Goal: Information Seeking & Learning: Learn about a topic

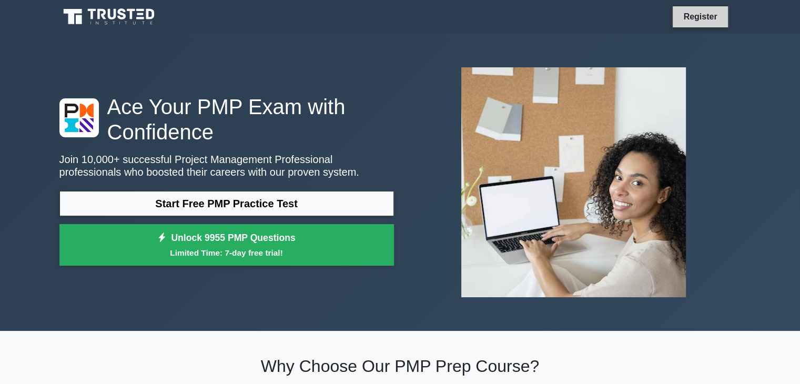
click at [707, 17] on link "Register" at bounding box center [700, 16] width 46 height 13
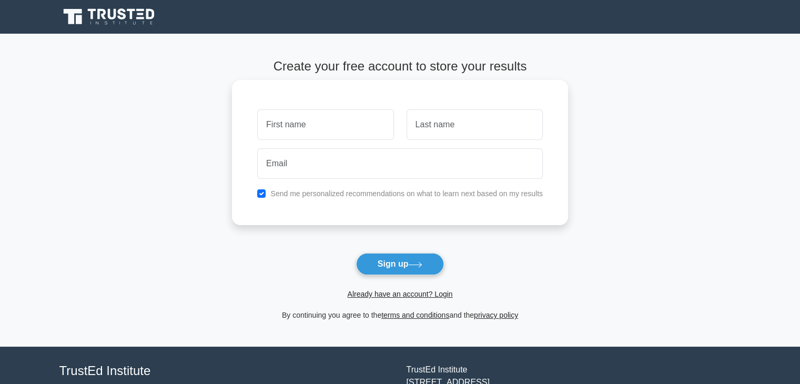
type input "s"
type input "Shohjahon"
click at [431, 123] on input "text" at bounding box center [475, 124] width 136 height 31
type input "Muxammadov"
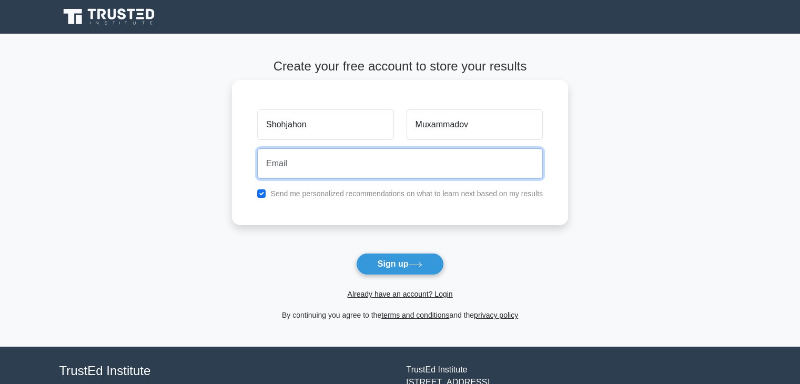
click at [423, 168] on input "email" at bounding box center [400, 163] width 286 height 31
type input "s"
paste input "shohjahonmuxammadov@gmail.com"
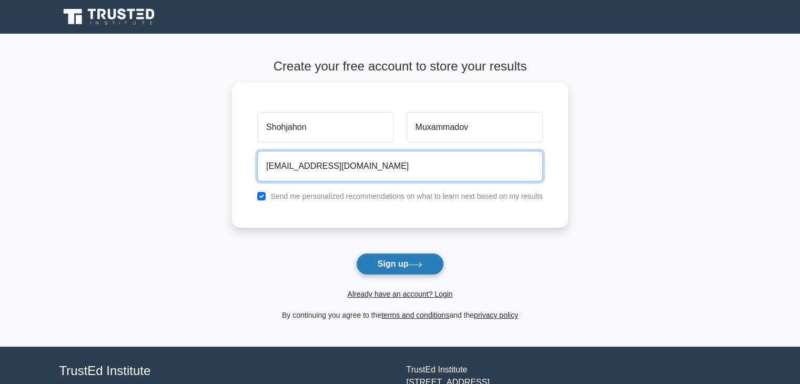
type input "shohjahonmuxammadov@gmail.com"
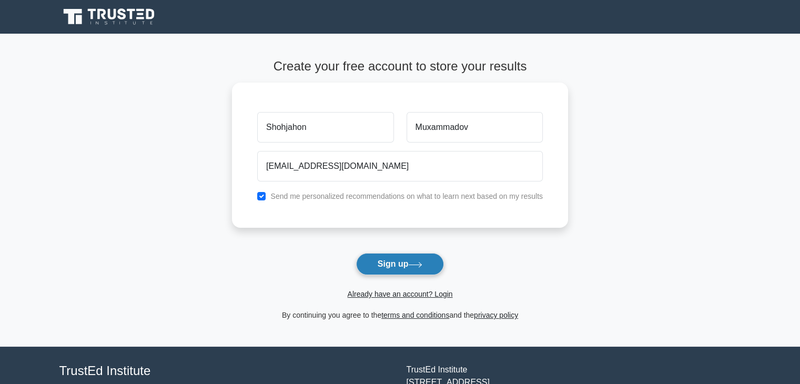
click at [402, 266] on button "Sign up" at bounding box center [400, 264] width 88 height 22
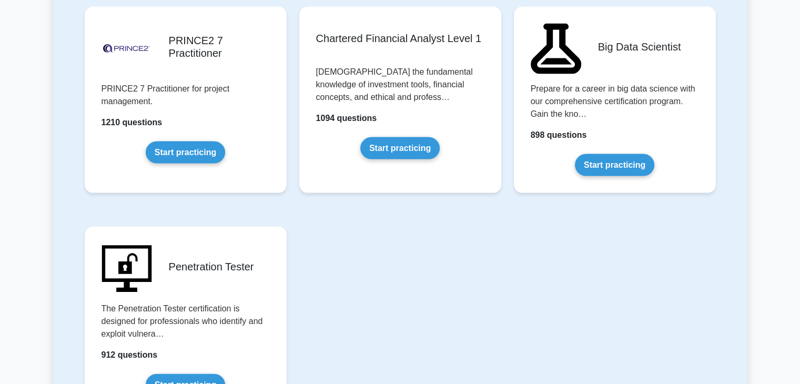
scroll to position [2206, 0]
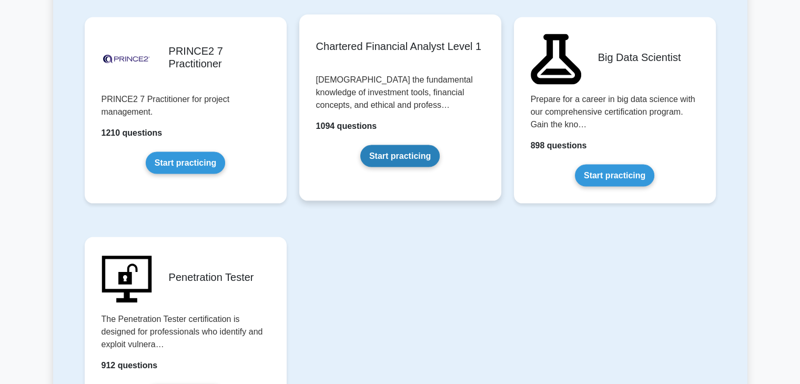
click at [410, 152] on link "Start practicing" at bounding box center [399, 156] width 79 height 22
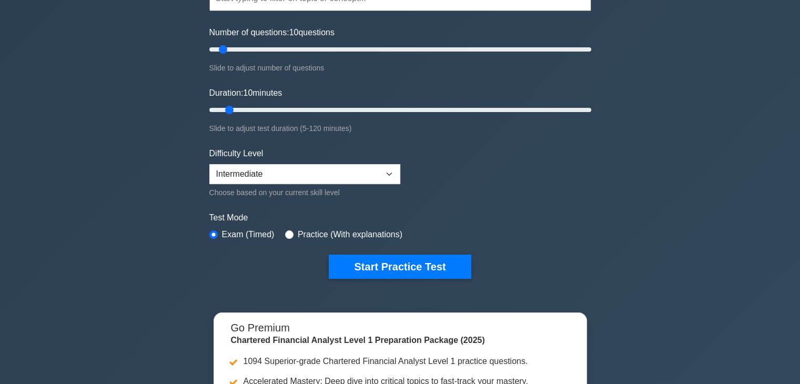
scroll to position [126, 0]
click at [379, 171] on select "Beginner Intermediate Expert" at bounding box center [304, 174] width 191 height 20
select select "beginner"
click at [209, 164] on select "Beginner Intermediate Expert" at bounding box center [304, 174] width 191 height 20
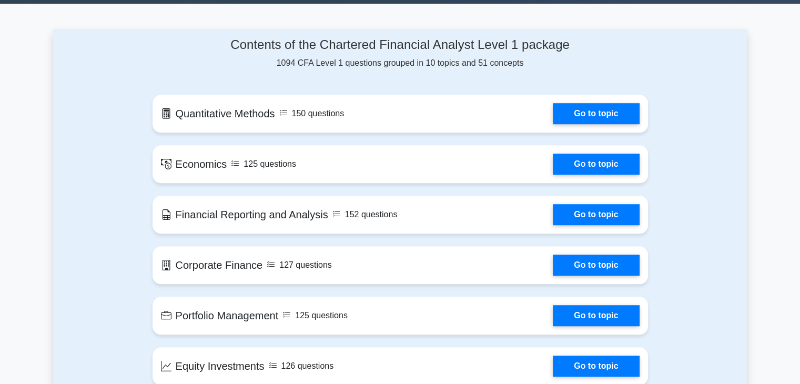
scroll to position [668, 0]
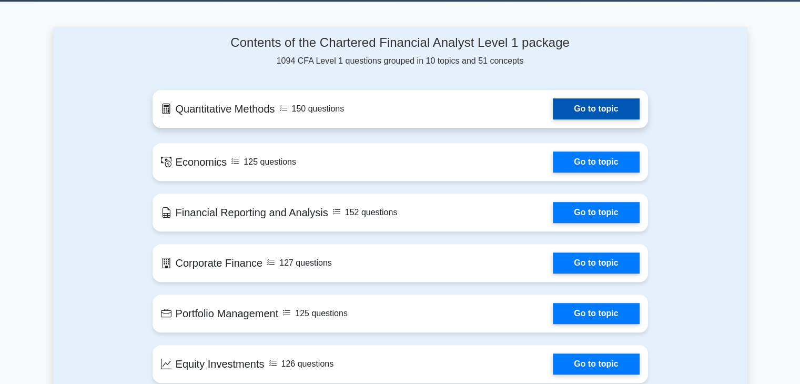
click at [632, 104] on link "Go to topic" at bounding box center [596, 108] width 86 height 21
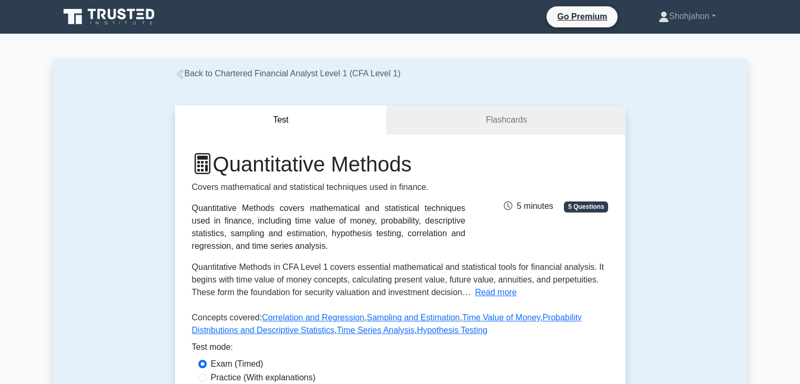
scroll to position [189, 0]
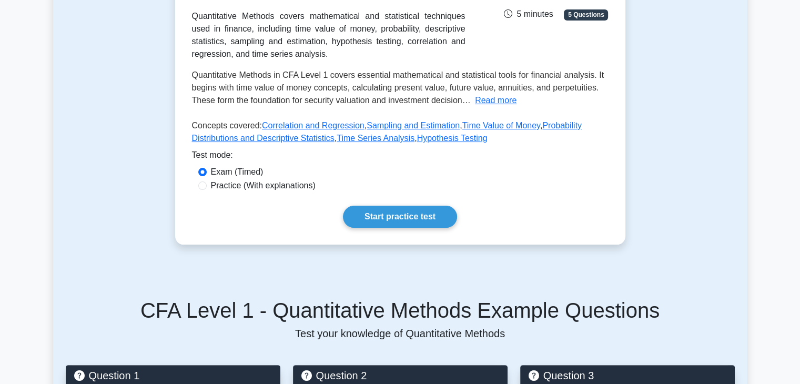
click at [273, 189] on label "Practice (With explanations)" at bounding box center [263, 185] width 105 height 13
click at [207, 189] on input "Practice (With explanations)" at bounding box center [202, 185] width 8 height 8
radio input "true"
click at [388, 216] on link "Start practice test" at bounding box center [400, 217] width 114 height 22
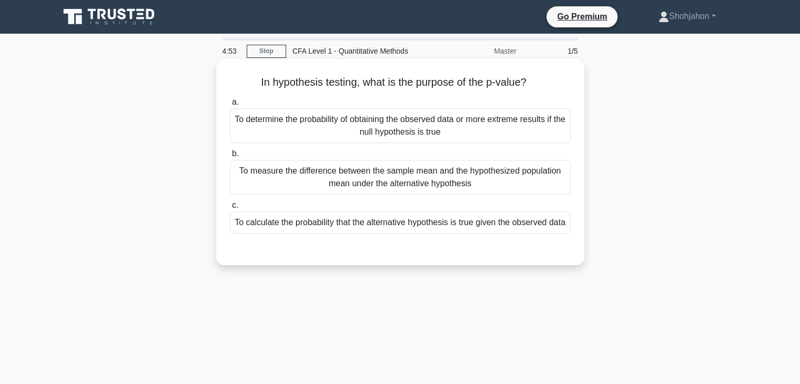
click at [349, 234] on div "To calculate the probability that the alternative hypothesis is true given the …" at bounding box center [400, 222] width 341 height 22
click at [230, 209] on input "c. To calculate the probability that the alternative hypothesis is true given t…" at bounding box center [230, 205] width 0 height 7
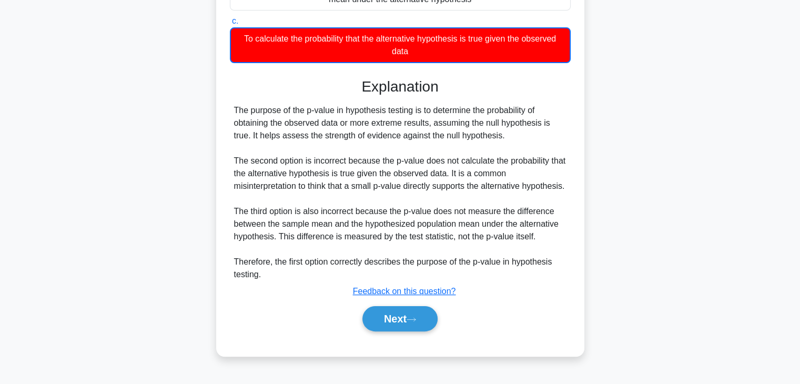
scroll to position [188, 0]
click at [386, 325] on button "Next" at bounding box center [399, 318] width 75 height 25
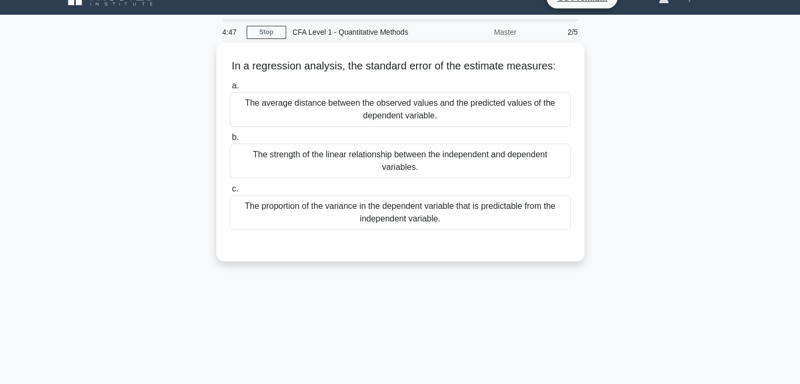
scroll to position [0, 0]
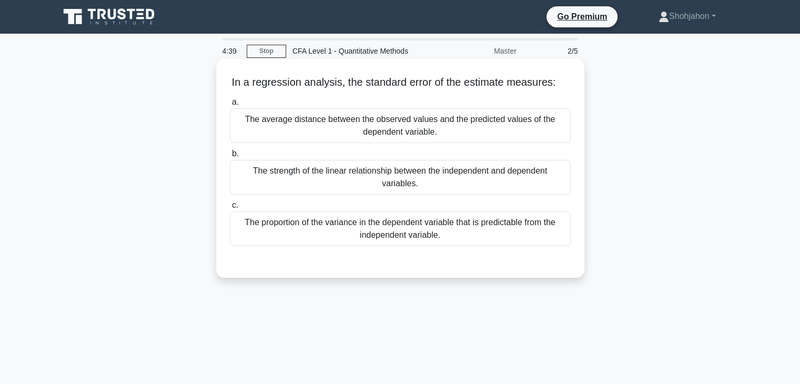
click at [445, 176] on div "The strength of the linear relationship between the independent and dependent v…" at bounding box center [400, 177] width 341 height 35
click at [230, 157] on input "b. The strength of the linear relationship between the independent and dependen…" at bounding box center [230, 153] width 0 height 7
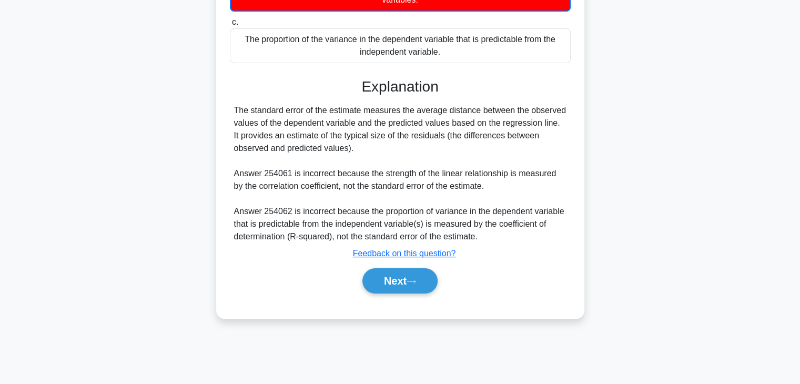
scroll to position [185, 0]
click at [400, 279] on button "Next" at bounding box center [399, 280] width 75 height 25
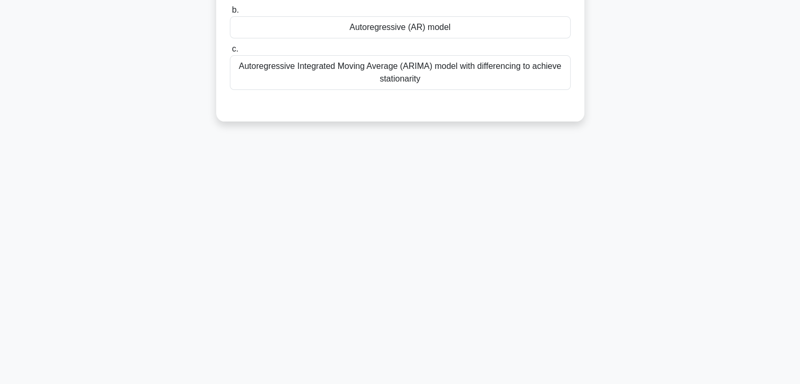
scroll to position [0, 0]
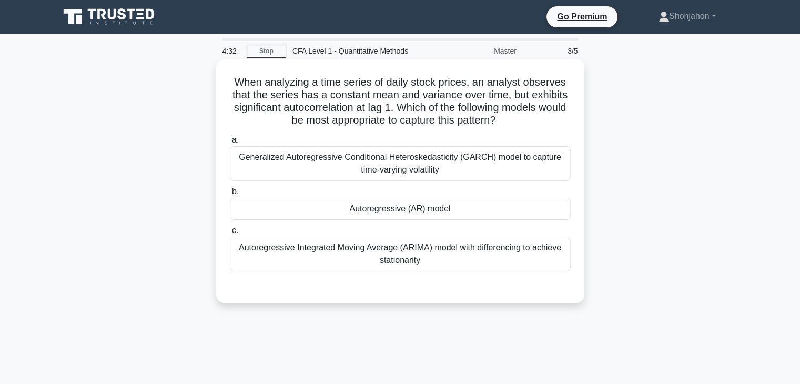
click at [391, 215] on div "Autoregressive (AR) model" at bounding box center [400, 209] width 341 height 22
click at [230, 195] on input "b. Autoregressive (AR) model" at bounding box center [230, 191] width 0 height 7
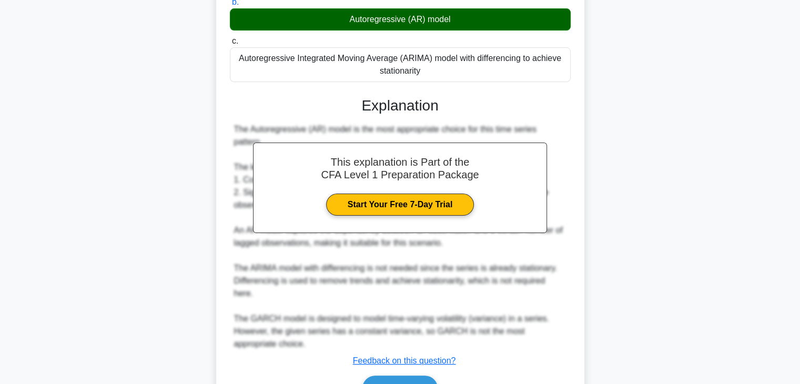
scroll to position [225, 0]
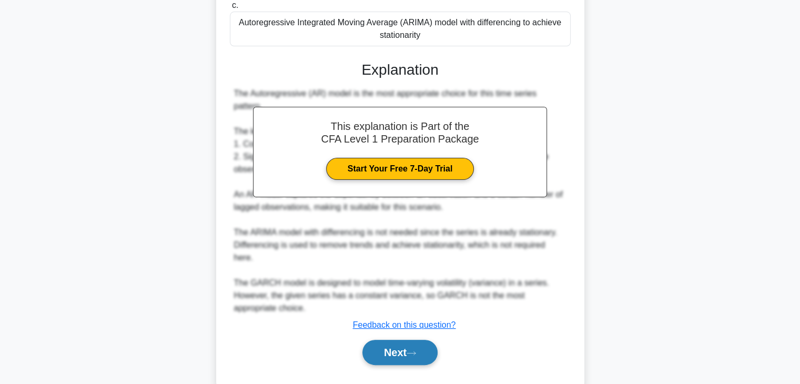
click at [370, 340] on button "Next" at bounding box center [399, 352] width 75 height 25
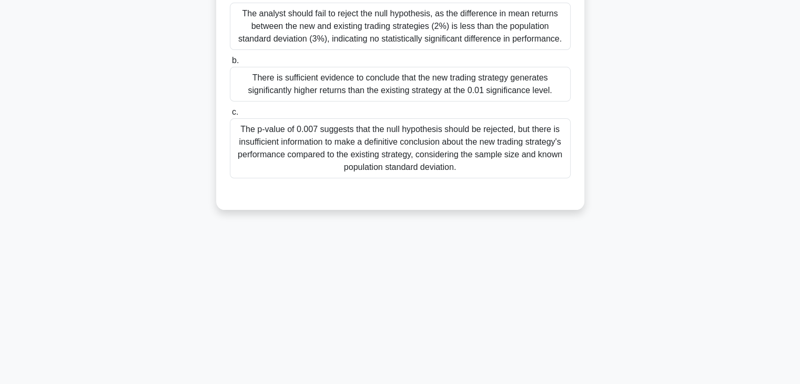
scroll to position [74, 0]
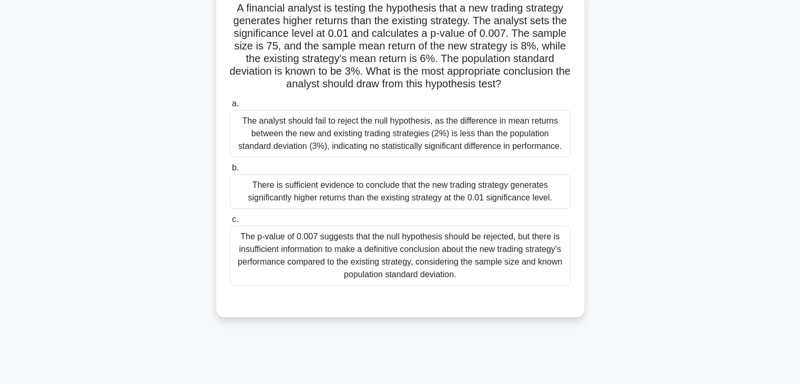
click at [375, 194] on div "There is sufficient evidence to conclude that the new trading strategy generate…" at bounding box center [400, 191] width 341 height 35
click at [230, 171] on input "b. There is sufficient evidence to conclude that the new trading strategy gener…" at bounding box center [230, 168] width 0 height 7
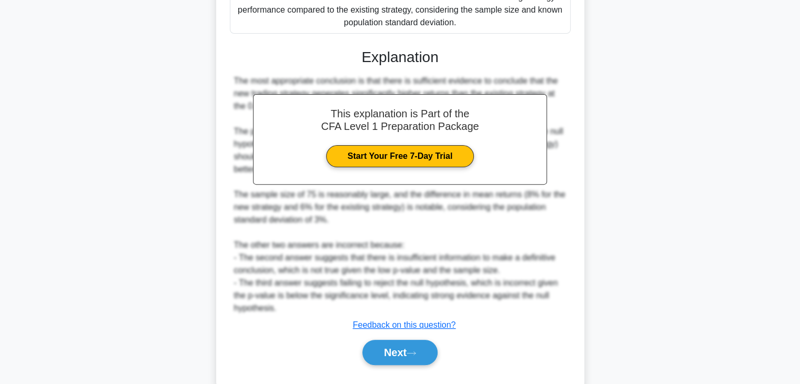
scroll to position [351, 0]
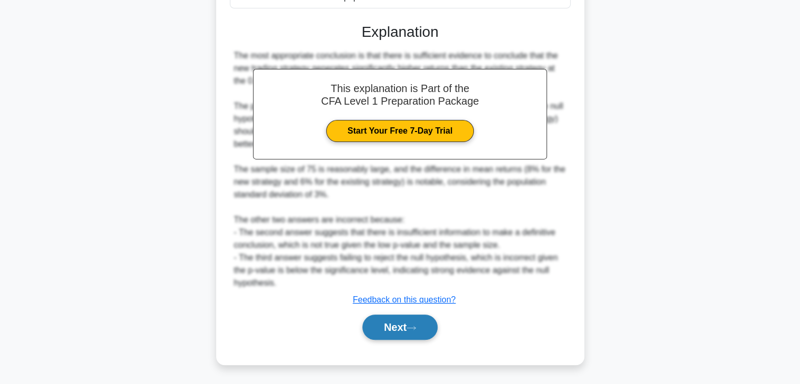
click at [371, 325] on button "Next" at bounding box center [399, 327] width 75 height 25
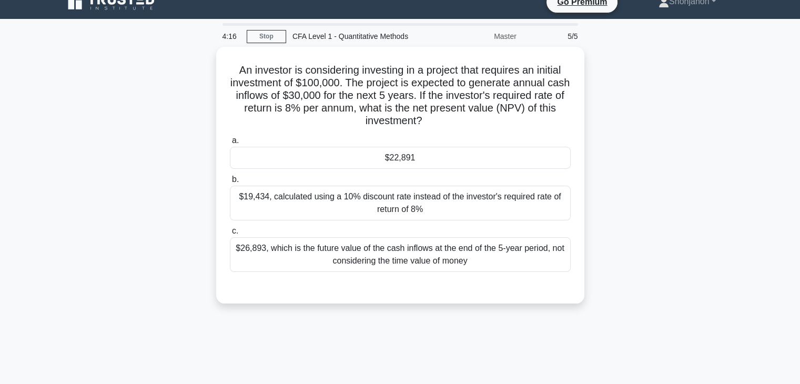
scroll to position [14, 0]
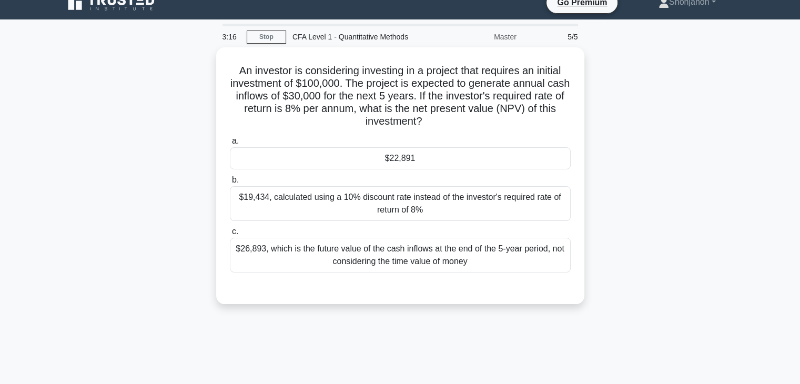
click at [400, 346] on div "3:16 Stop CFA Level 1 - Quantitative Methods Master 5/5 An investor is consider…" at bounding box center [400, 287] width 694 height 526
click at [400, 346] on div "2:31 Stop CFA Level 1 - Quantitative Methods Master 5/5 An investor is consider…" at bounding box center [400, 287] width 694 height 526
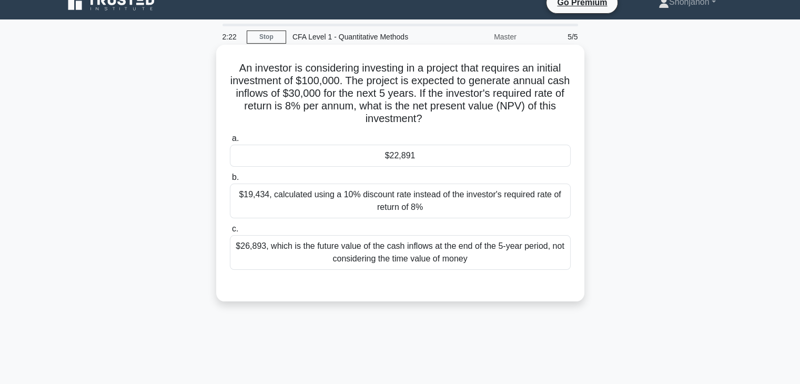
click at [428, 163] on div "$22,891" at bounding box center [400, 156] width 341 height 22
click at [230, 142] on input "a. $22,891" at bounding box center [230, 138] width 0 height 7
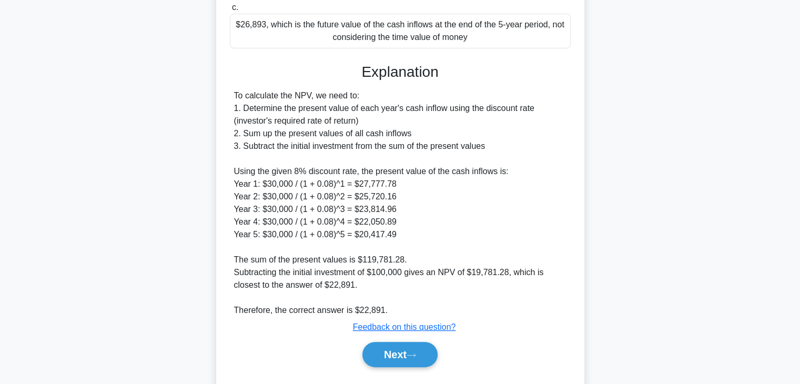
scroll to position [263, 0]
